Goal: Transaction & Acquisition: Obtain resource

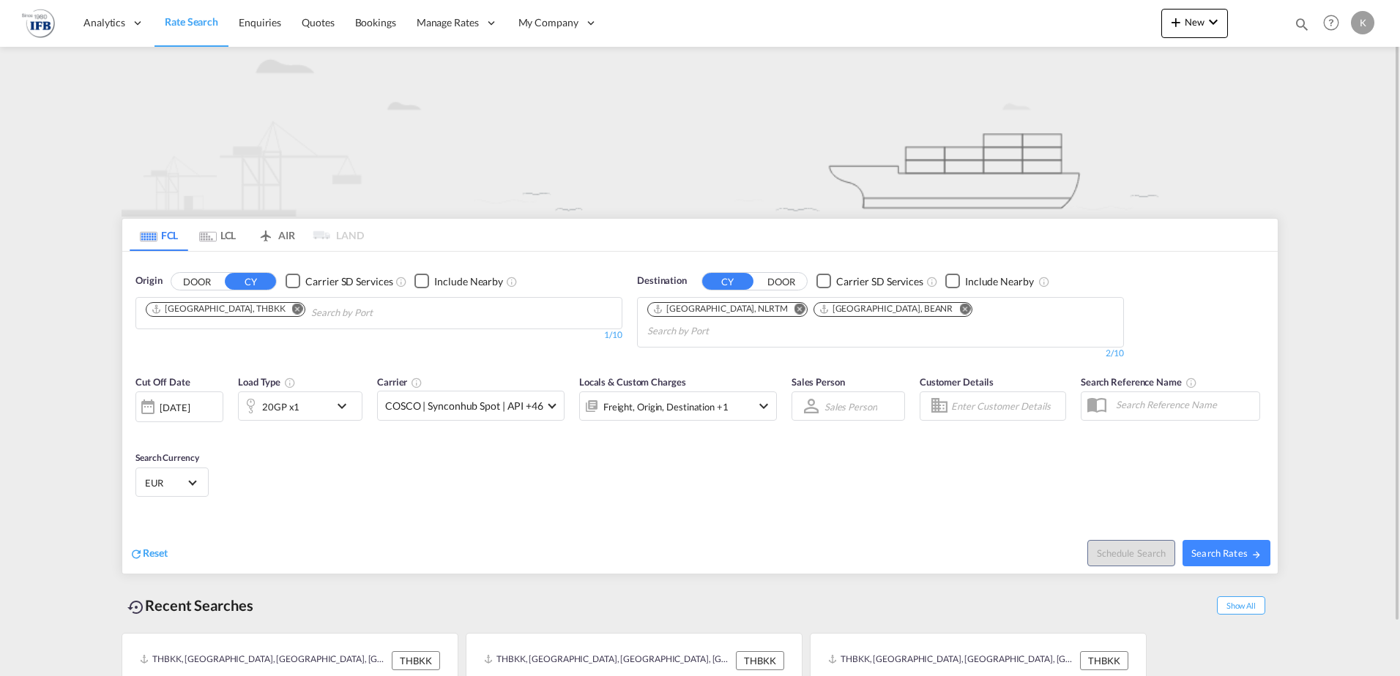
click at [292, 305] on md-icon "Remove" at bounding box center [297, 308] width 11 height 11
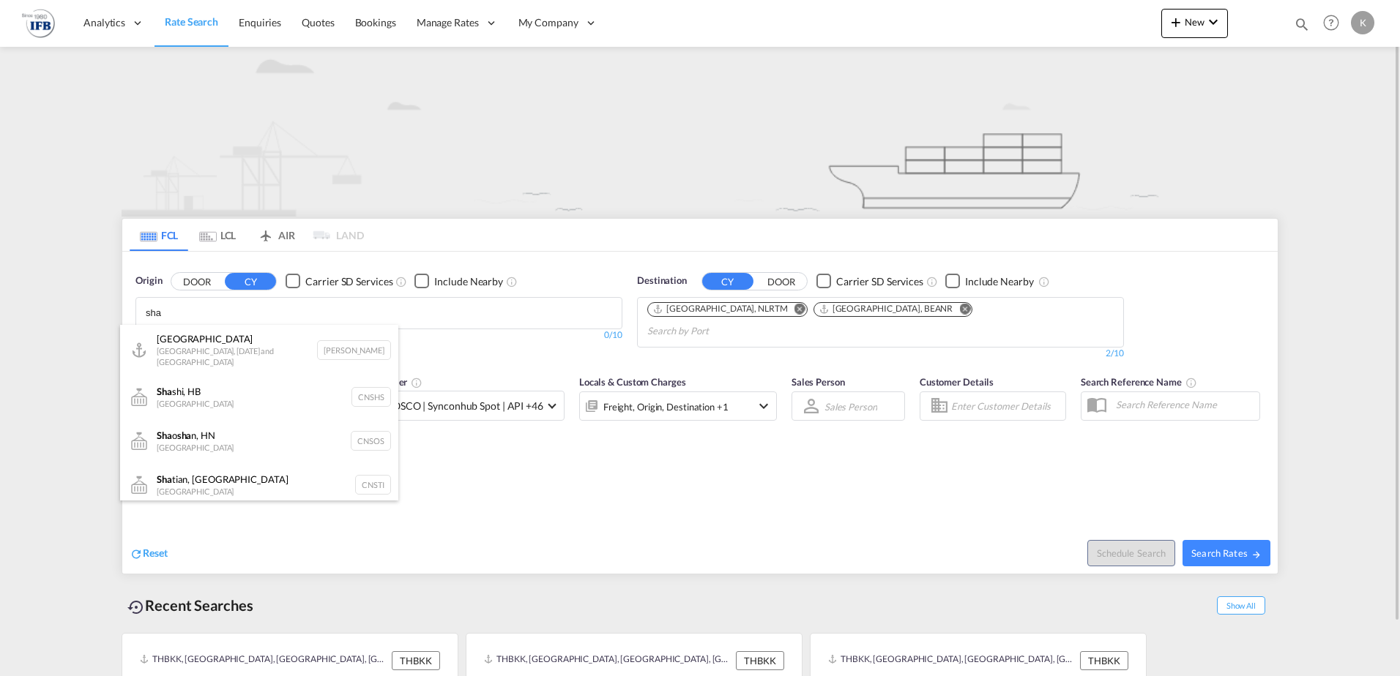
type input "sha"
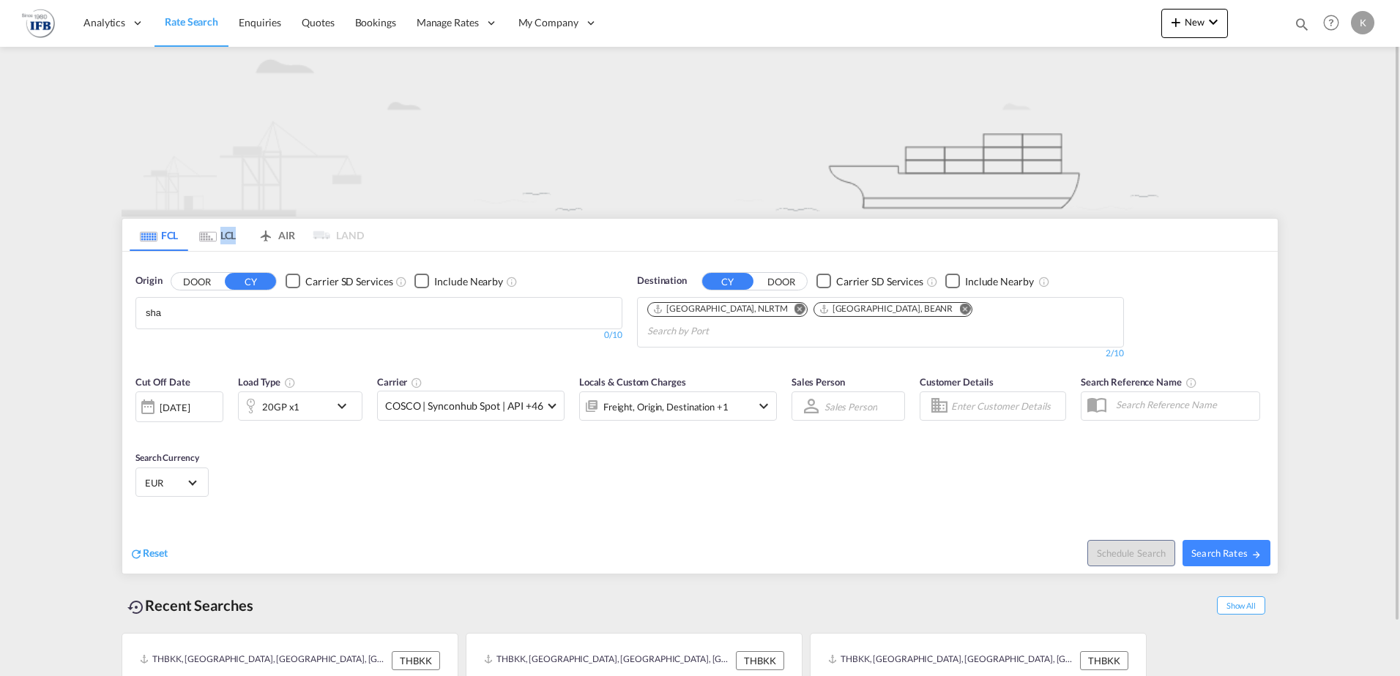
click at [220, 229] on md-tab-item "LCL" at bounding box center [217, 235] width 59 height 32
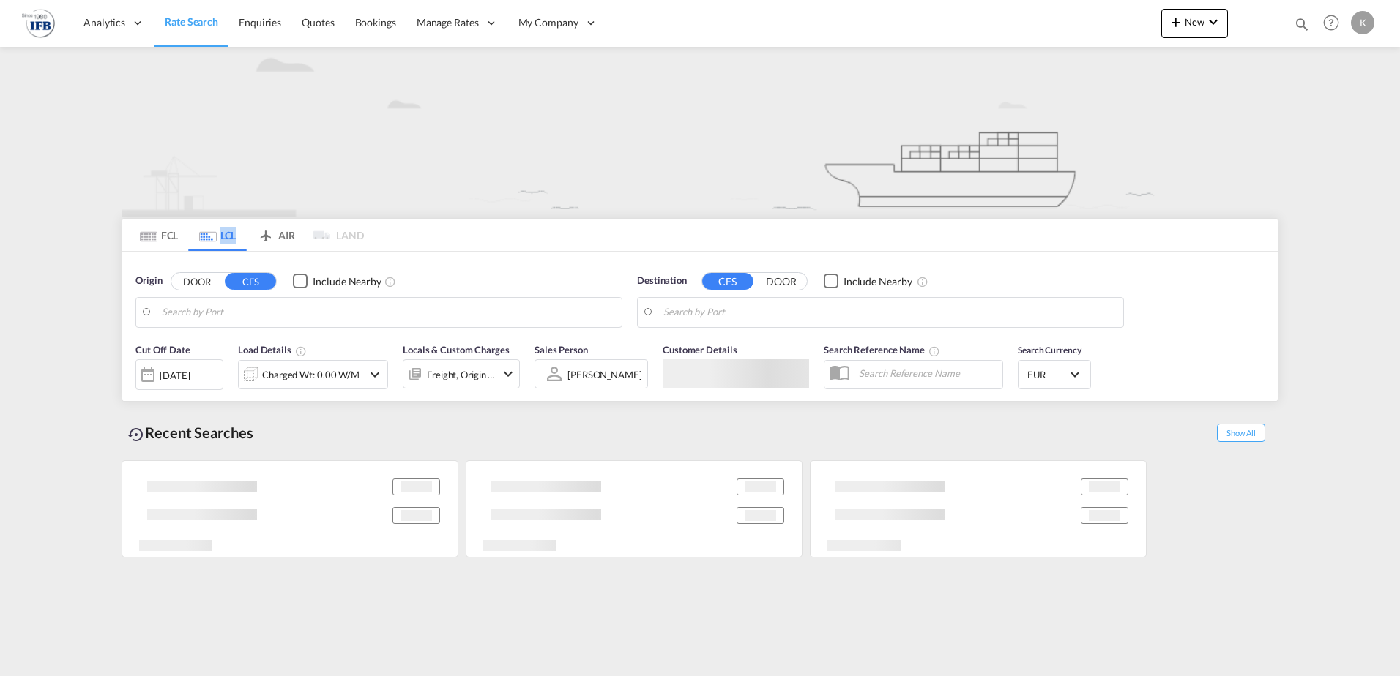
type input "Ningbo, ZJ, CNNGB"
type input "[GEOGRAPHIC_DATA], BEANR"
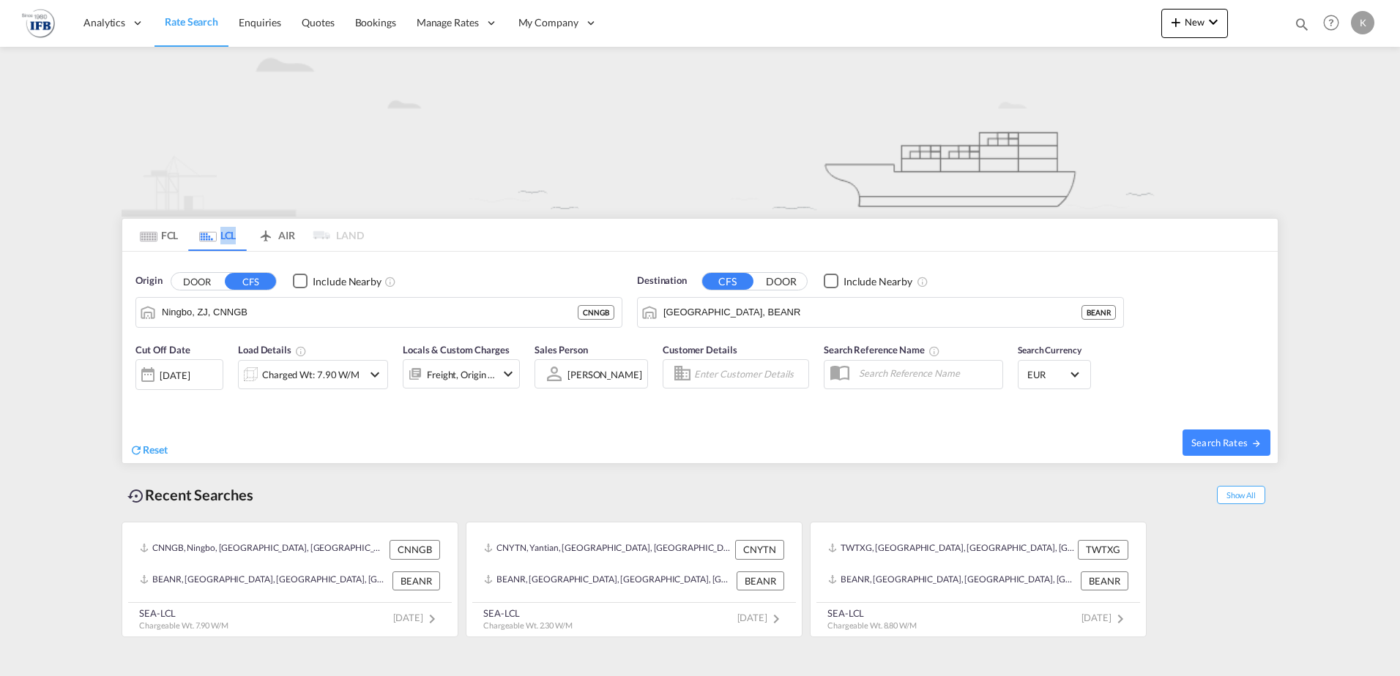
drag, startPoint x: 225, startPoint y: 232, endPoint x: 197, endPoint y: 310, distance: 83.1
click at [195, 310] on input "Ningbo, ZJ, CNNGB" at bounding box center [370, 313] width 416 height 22
click at [326, 368] on div "Charged Wt: 7.90 W/M" at bounding box center [310, 375] width 97 height 20
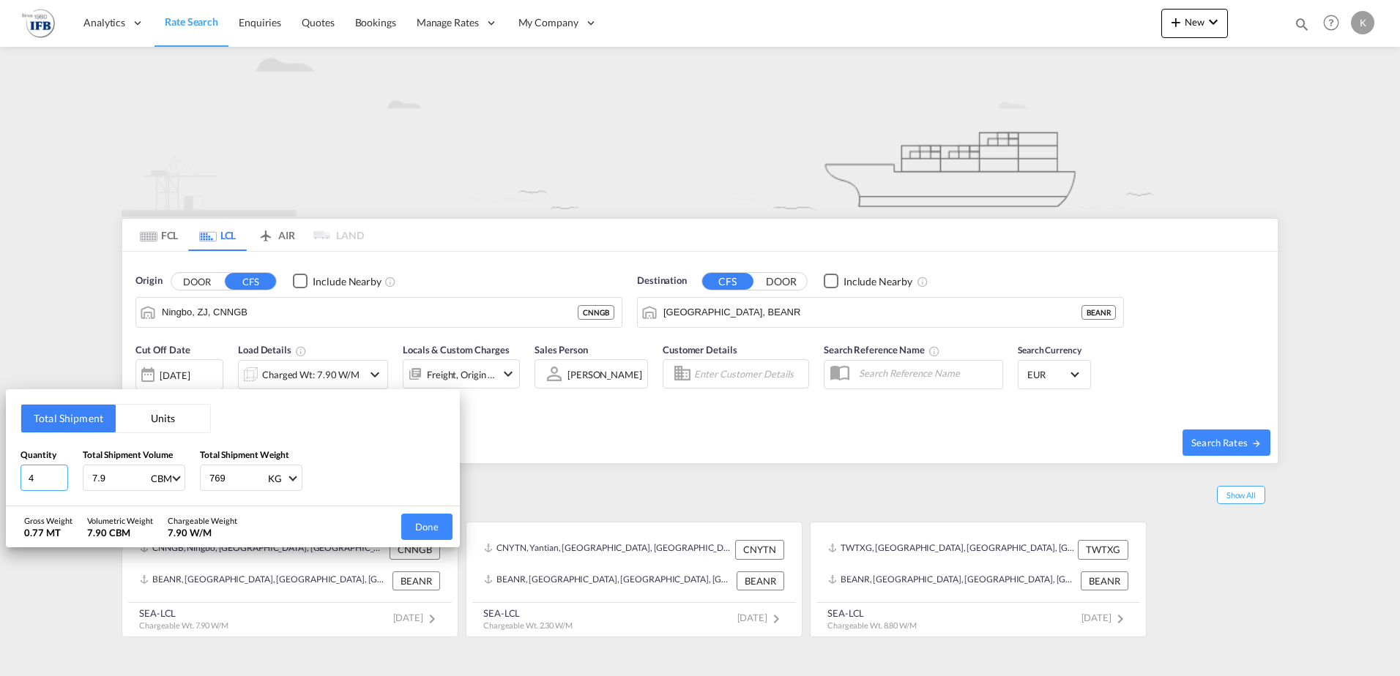
drag, startPoint x: 38, startPoint y: 480, endPoint x: -21, endPoint y: 474, distance: 59.6
click at [0, 474] on html "Analytics Reports Dashboard Rate Search Enquiries Quotes" at bounding box center [700, 338] width 1400 height 676
type input "2"
type input "2.464"
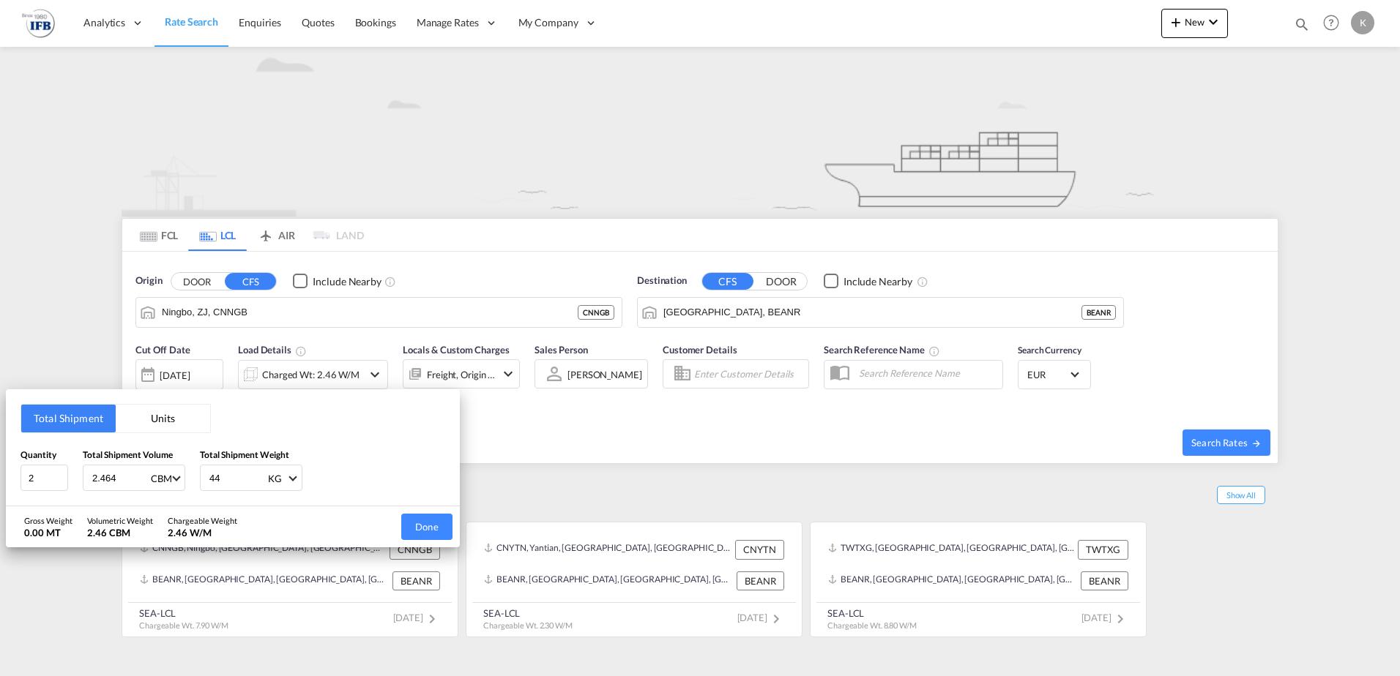
type input "449"
type input "449.04"
click at [421, 523] on button "Done" at bounding box center [426, 527] width 51 height 26
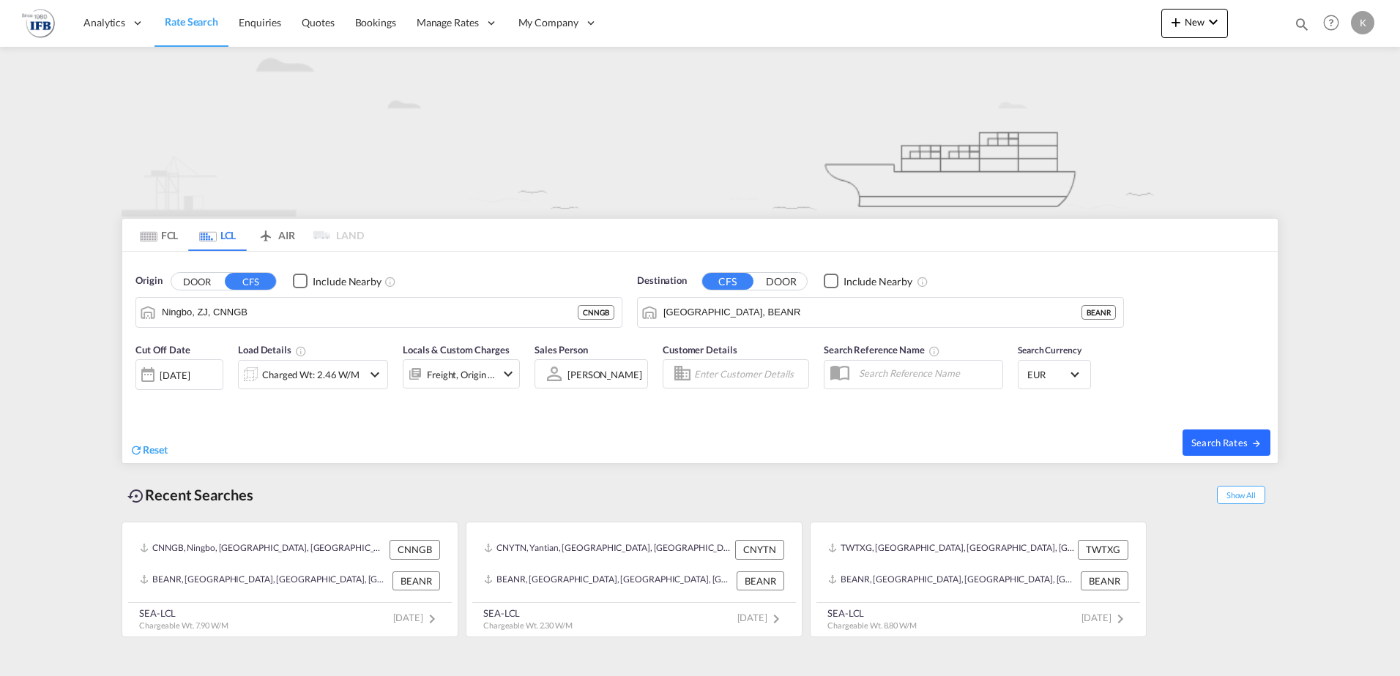
click at [1205, 441] on span "Search Rates" at bounding box center [1226, 443] width 70 height 12
type input "CNNGB to BEANR / [DATE]"
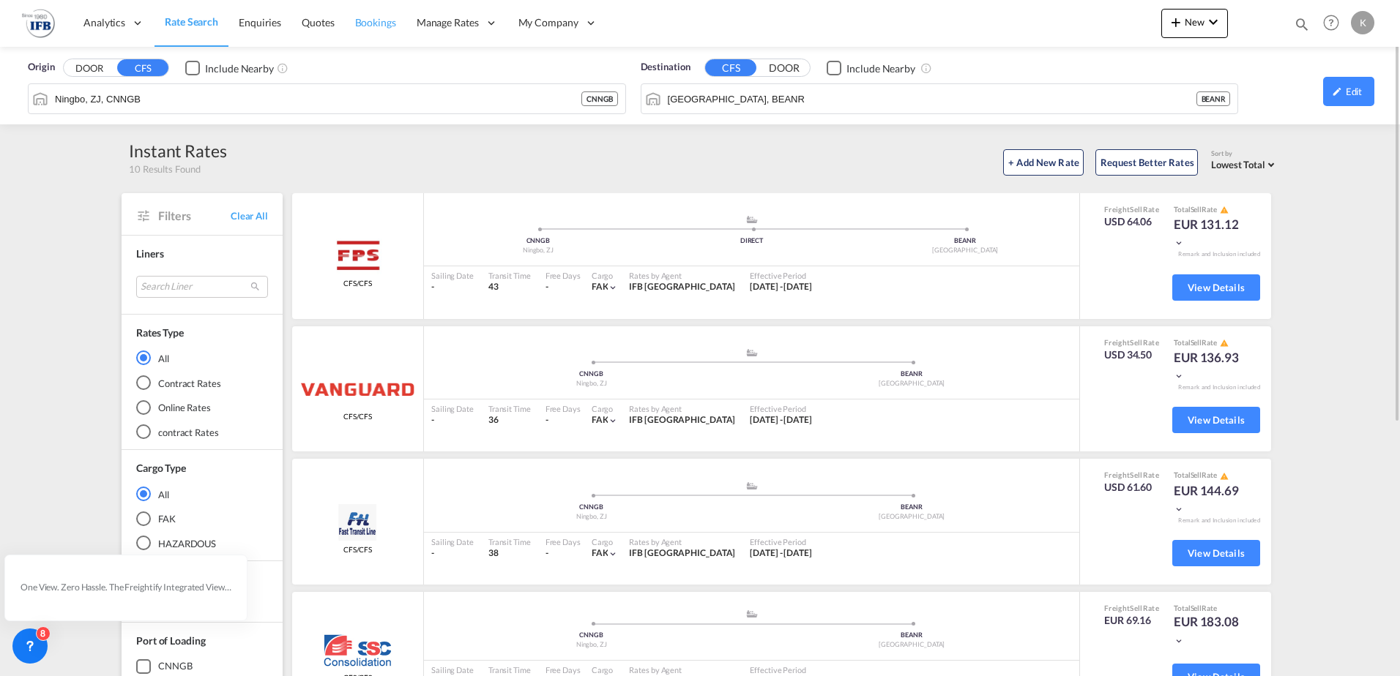
click at [190, 25] on span "Rate Search" at bounding box center [191, 21] width 53 height 12
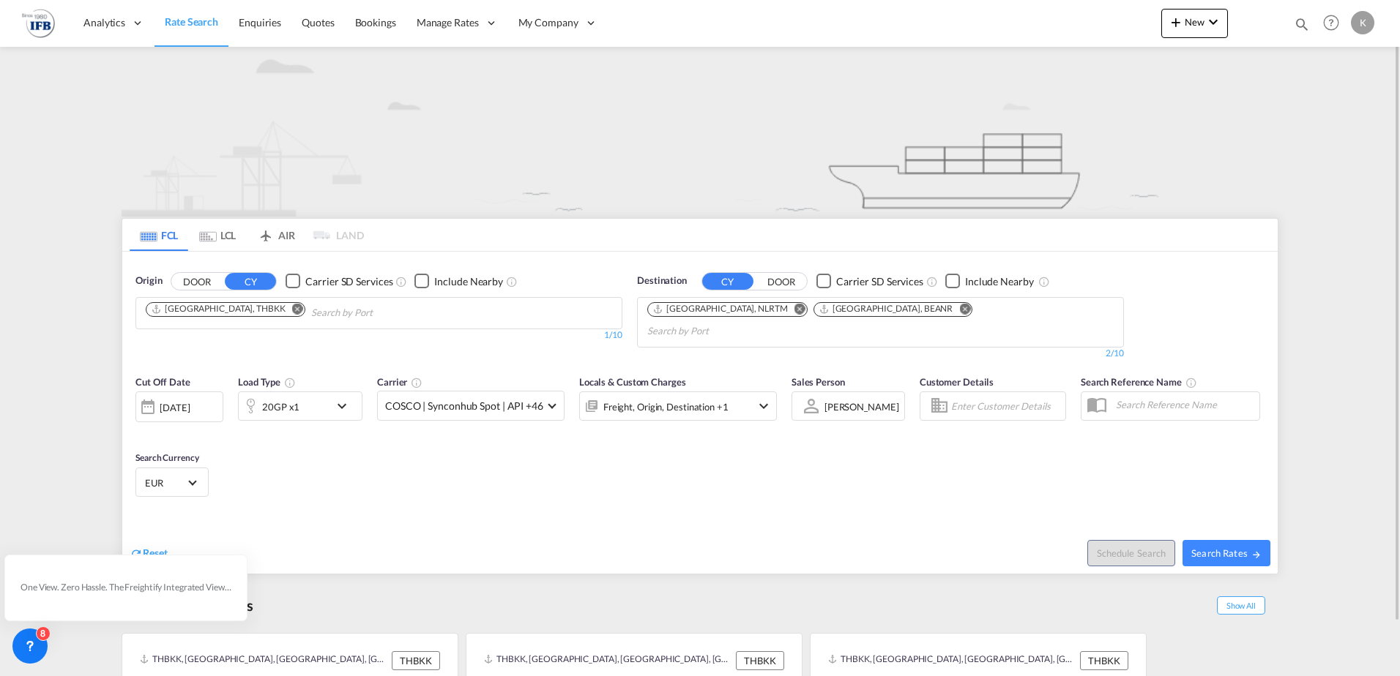
click at [292, 307] on md-icon "Remove" at bounding box center [297, 308] width 11 height 11
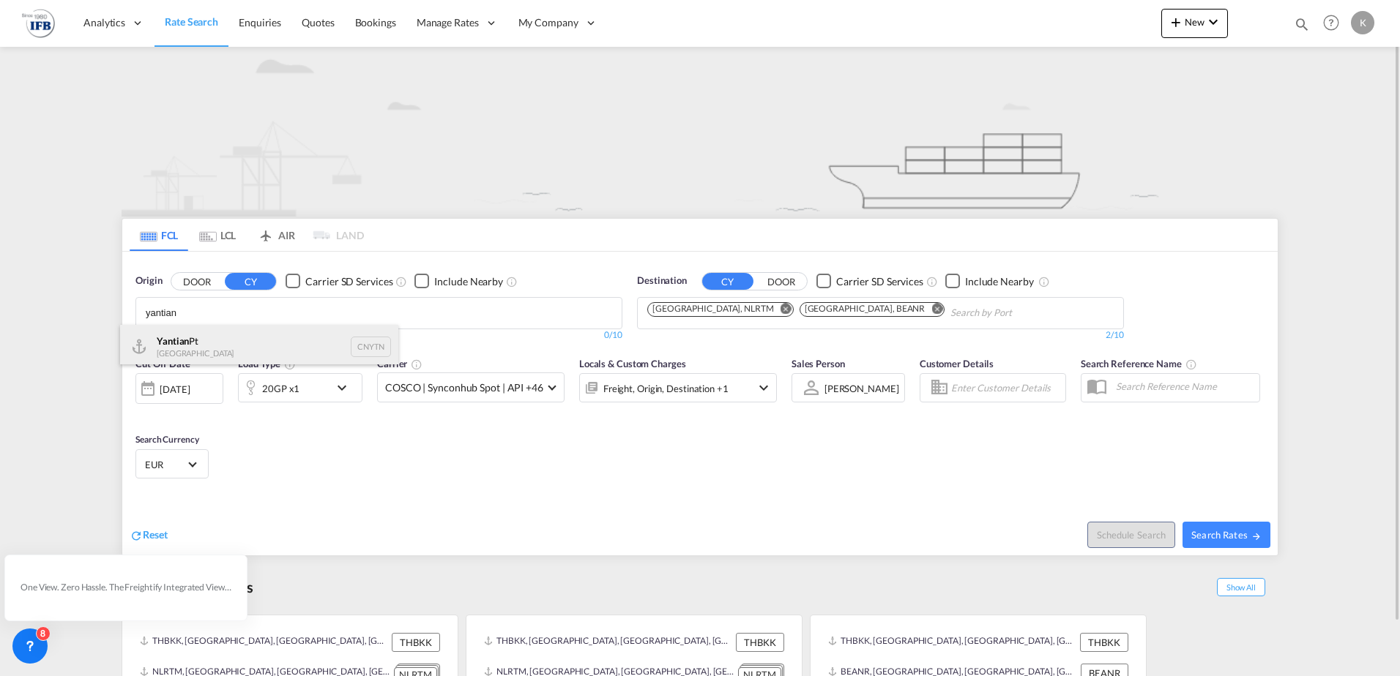
type input "yantian"
click at [207, 339] on div "Yantian Pt China CNYTN" at bounding box center [259, 347] width 278 height 44
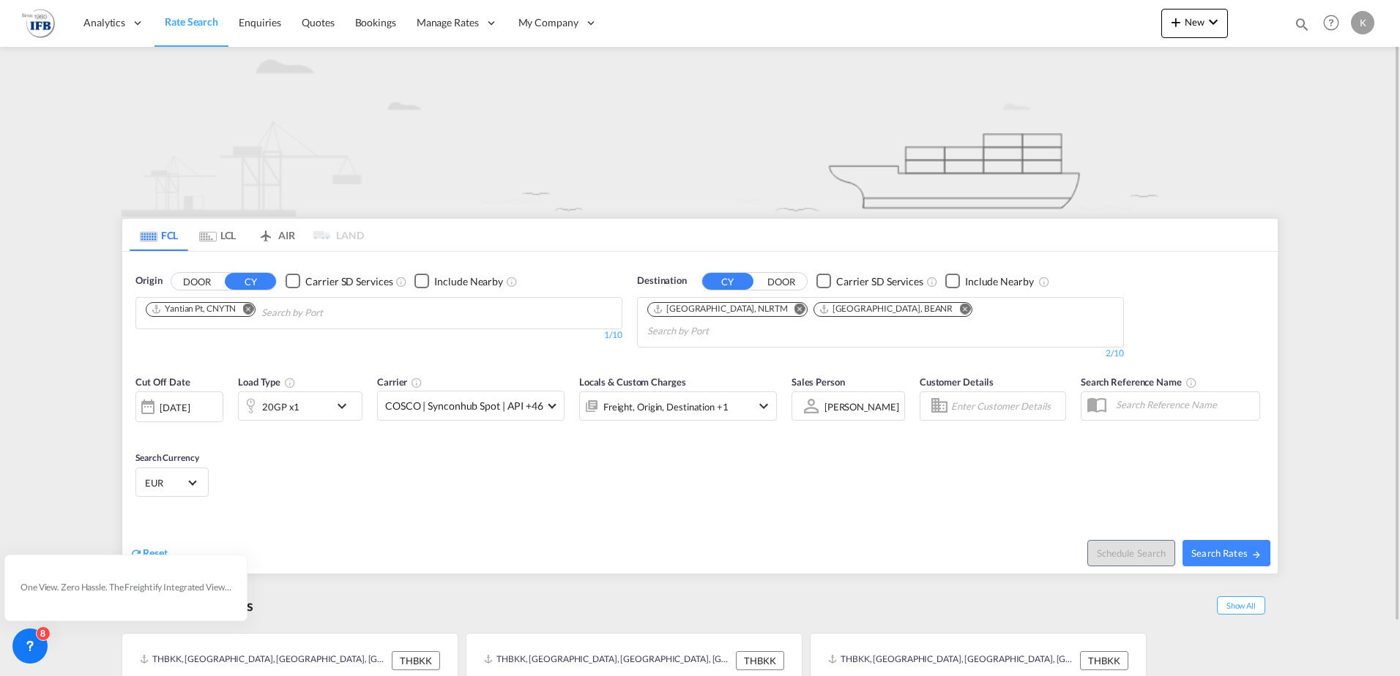
click at [190, 401] on div "[DATE]" at bounding box center [175, 407] width 30 height 13
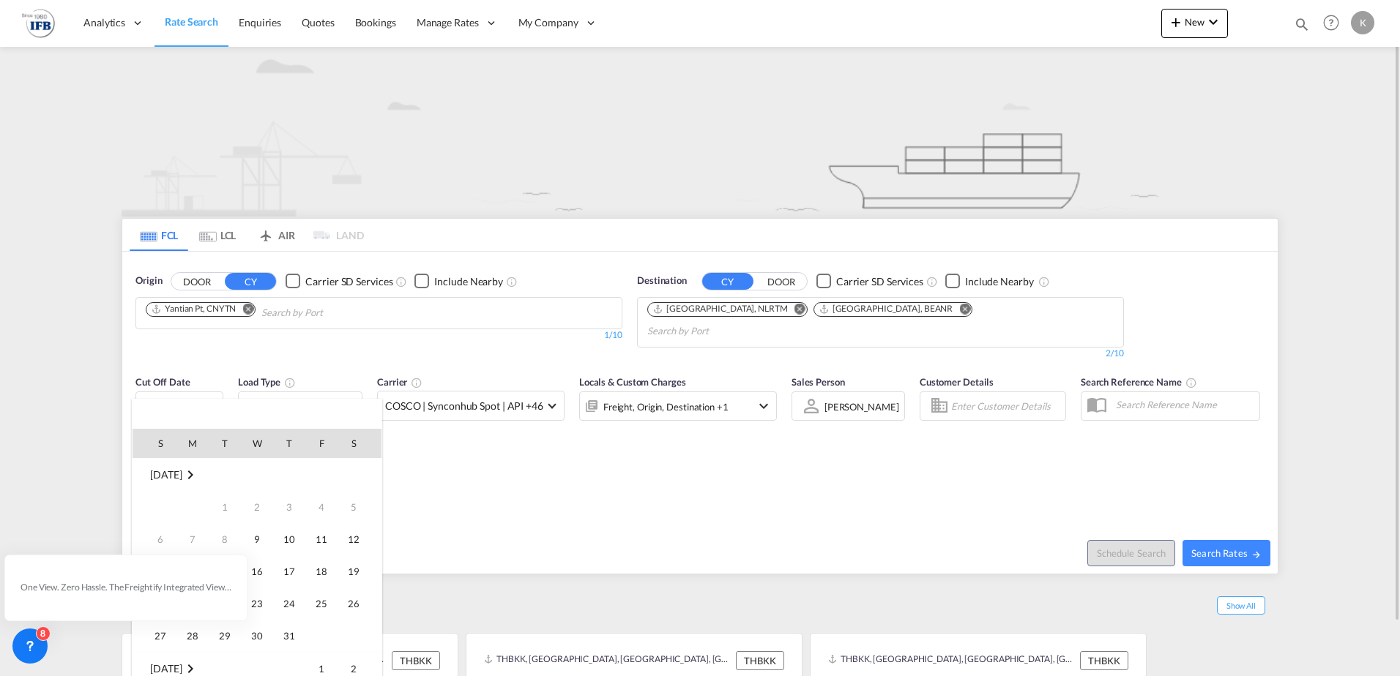
scroll to position [582, 0]
drag, startPoint x: 786, startPoint y: 452, endPoint x: 1242, endPoint y: 482, distance: 456.4
click at [789, 453] on div at bounding box center [700, 338] width 1400 height 676
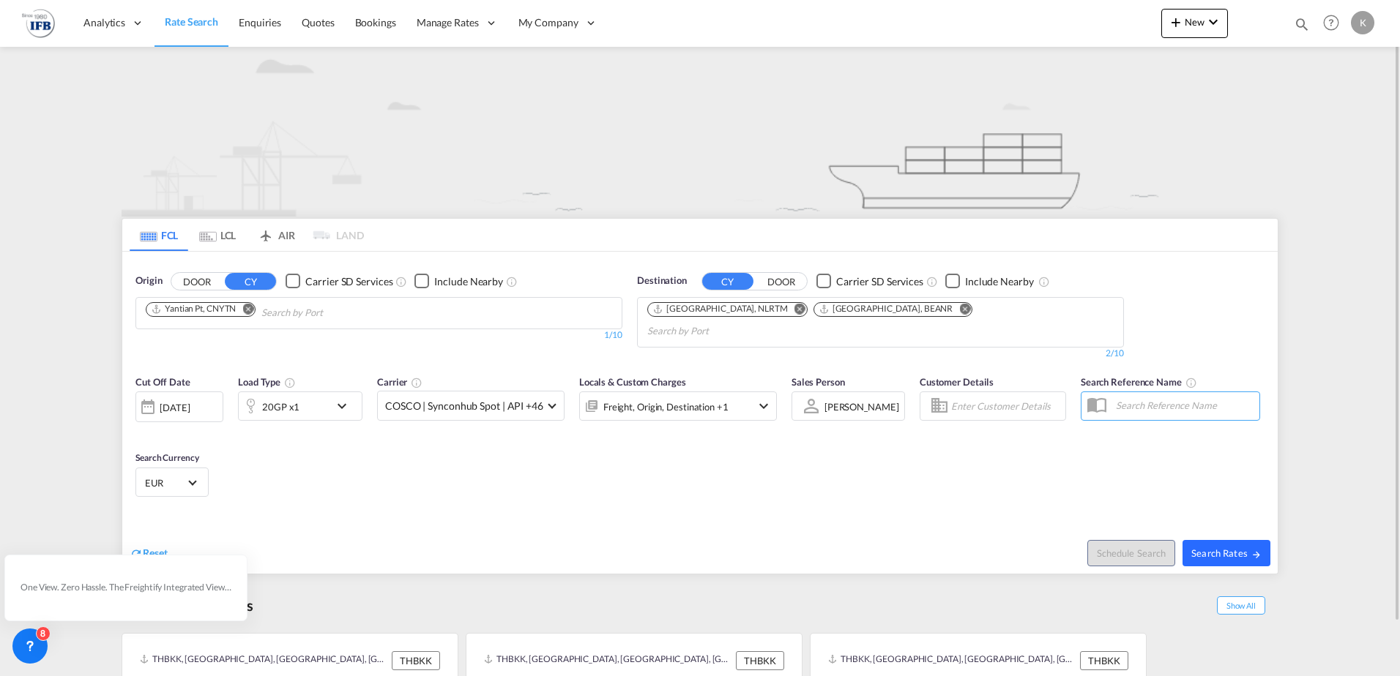
click at [1247, 540] on button "Search Rates" at bounding box center [1226, 553] width 88 height 26
type input "CNYTN to NLRTM,BEANR / [DATE]"
